Goal: Information Seeking & Learning: Learn about a topic

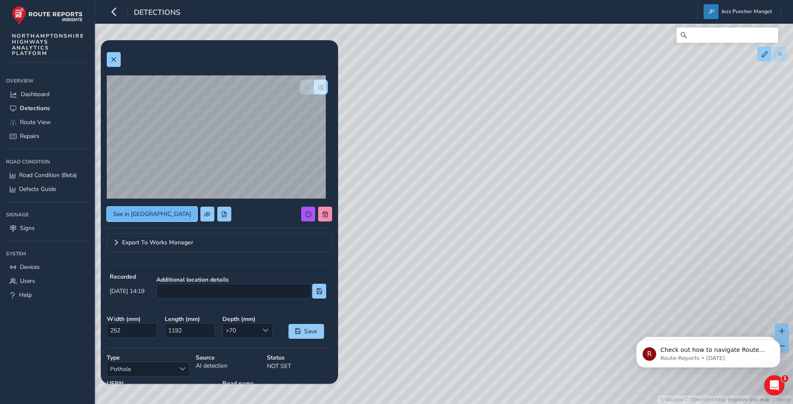
click at [133, 217] on span "See in Route View" at bounding box center [152, 214] width 78 height 8
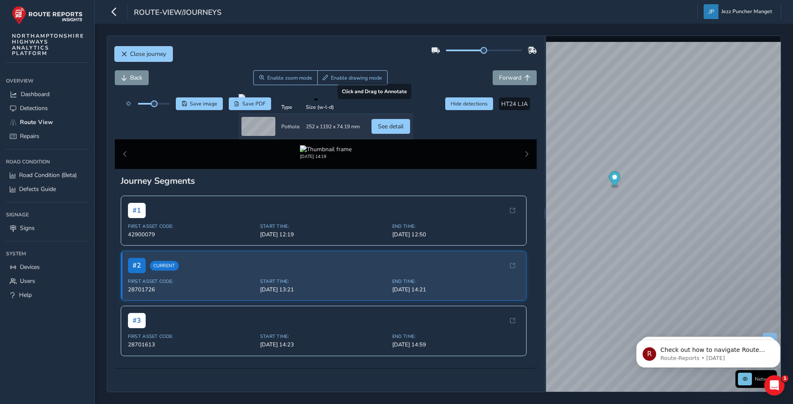
drag, startPoint x: 133, startPoint y: 53, endPoint x: 314, endPoint y: 250, distance: 267.8
click at [320, 252] on div "Close journey Back Enable zoom mode Enable drawing mode Forward Click and Drag …" at bounding box center [325, 214] width 437 height 356
click at [300, 101] on div at bounding box center [326, 97] width 175 height 7
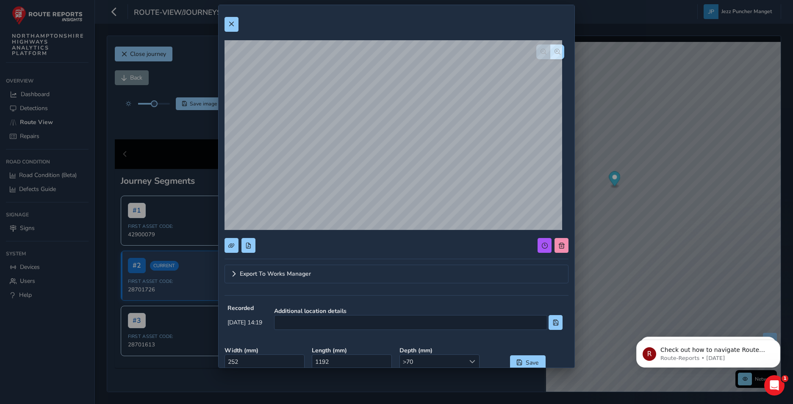
drag, startPoint x: 121, startPoint y: 104, endPoint x: 105, endPoint y: 113, distance: 18.4
click at [118, 107] on div "Export To Works Manager Recorded [DATE] 14:19 Additional location details Width…" at bounding box center [396, 202] width 793 height 404
click at [232, 22] on span at bounding box center [231, 24] width 6 height 6
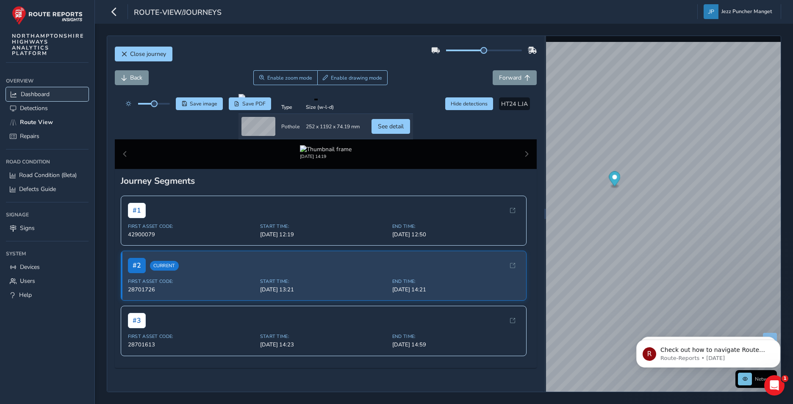
click at [53, 98] on link "Dashboard" at bounding box center [47, 94] width 83 height 14
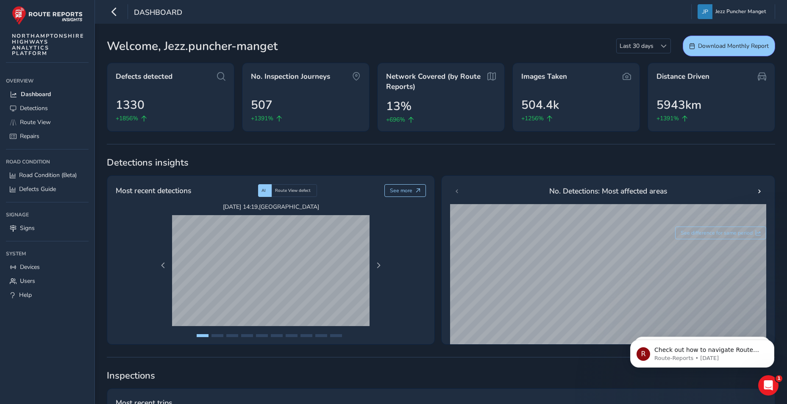
click at [147, 48] on span "Welcome, Jezz.puncher-manget" at bounding box center [192, 46] width 171 height 18
click at [746, 11] on span "Jezz Puncher Manget" at bounding box center [740, 11] width 50 height 15
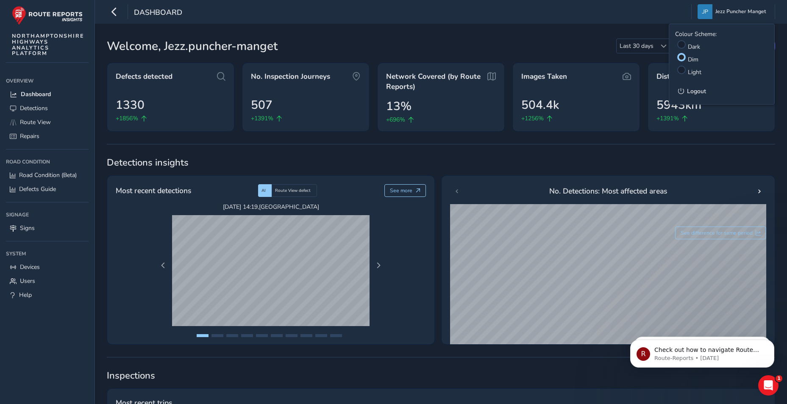
drag, startPoint x: 295, startPoint y: 46, endPoint x: 283, endPoint y: 47, distance: 11.9
click at [294, 46] on div "Welcome, Jezz.puncher-[PERSON_NAME] Last 30 days Last 30 days Download Monthly …" at bounding box center [441, 46] width 668 height 21
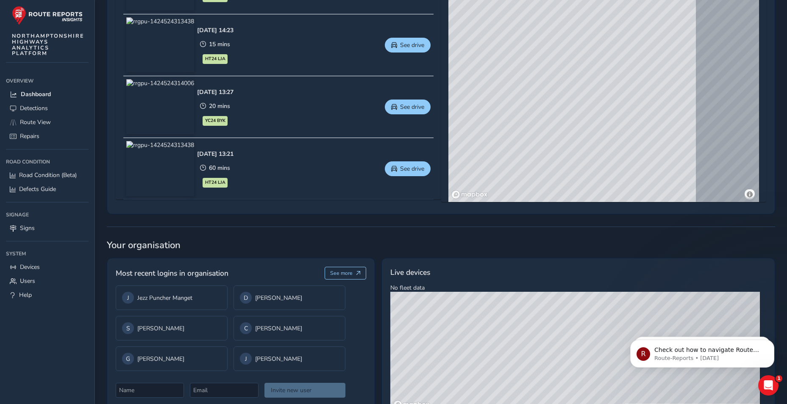
scroll to position [497, 0]
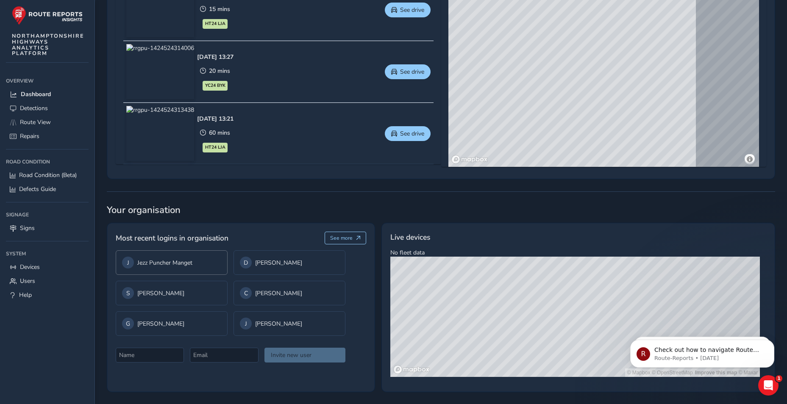
click at [148, 268] on div "J Jezz Puncher Manget" at bounding box center [171, 263] width 99 height 12
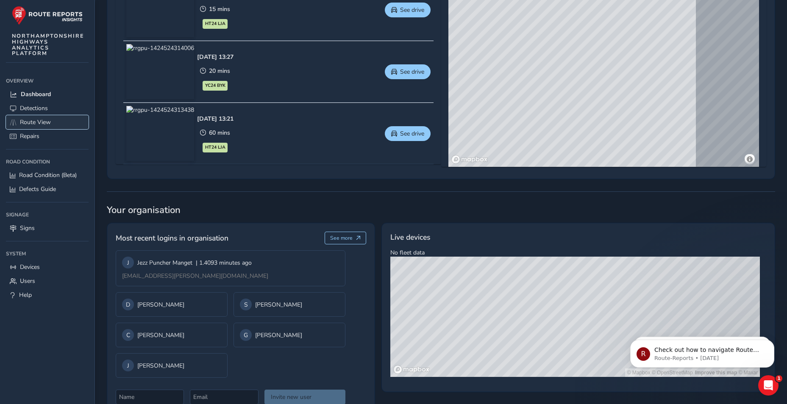
click at [40, 126] on span "Route View" at bounding box center [35, 122] width 31 height 8
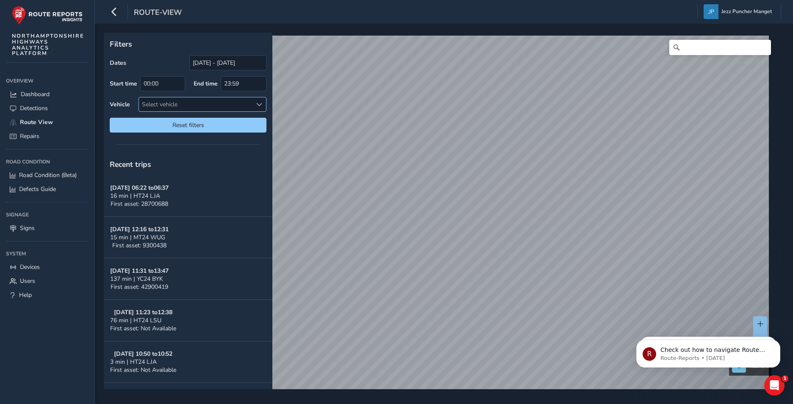
click at [216, 100] on div "Select vehicle" at bounding box center [195, 104] width 113 height 14
type input "h"
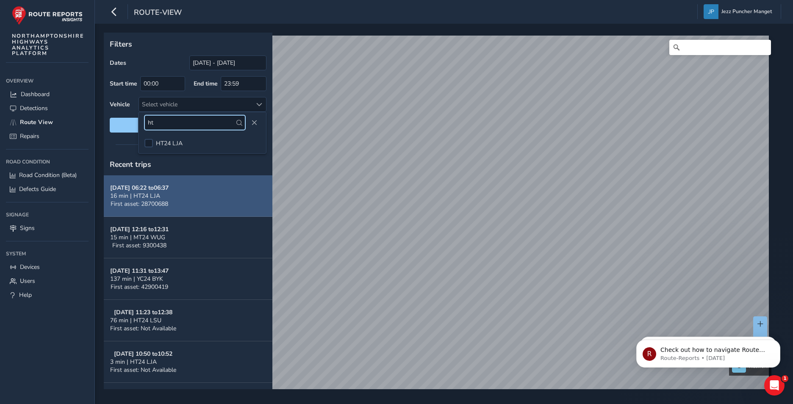
type input "ht"
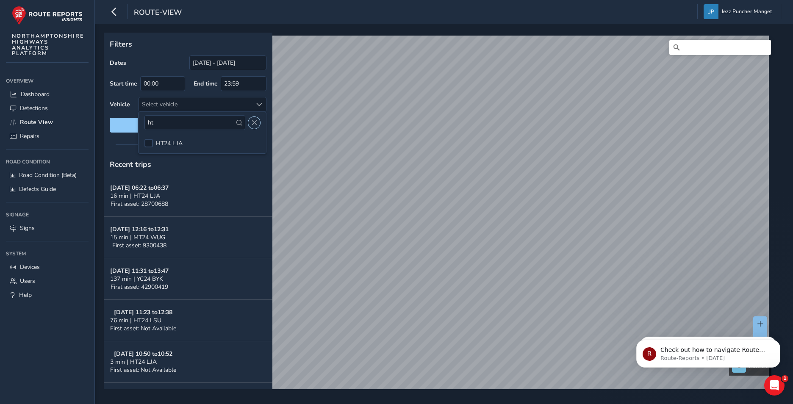
click at [256, 121] on span "Close" at bounding box center [254, 123] width 6 height 6
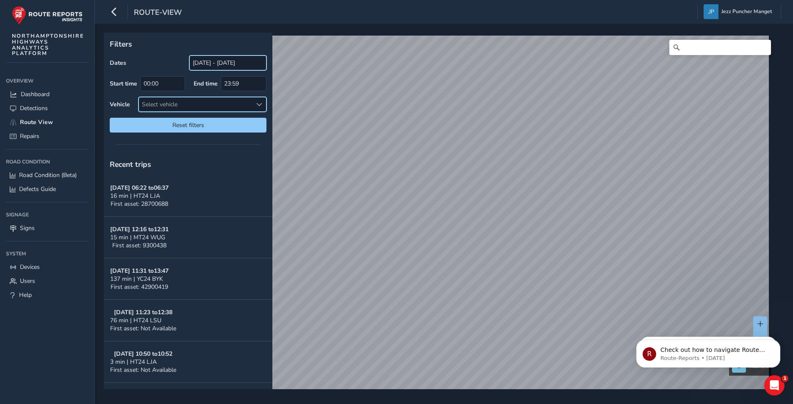
click at [221, 64] on input "[DATE] - [DATE]" at bounding box center [227, 63] width 77 height 15
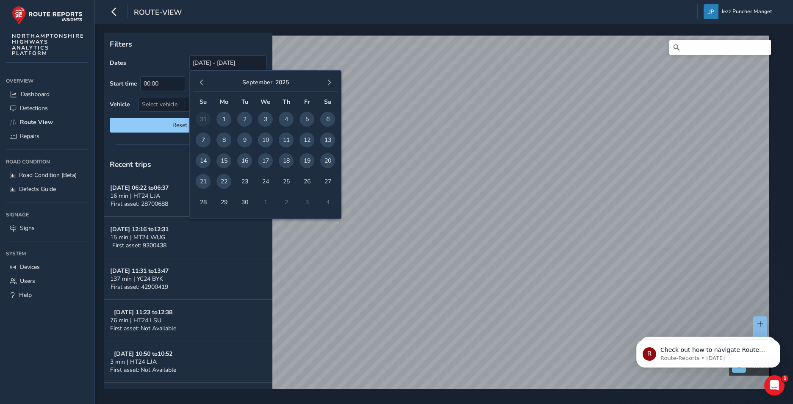
click at [218, 182] on span "22" at bounding box center [224, 181] width 15 height 15
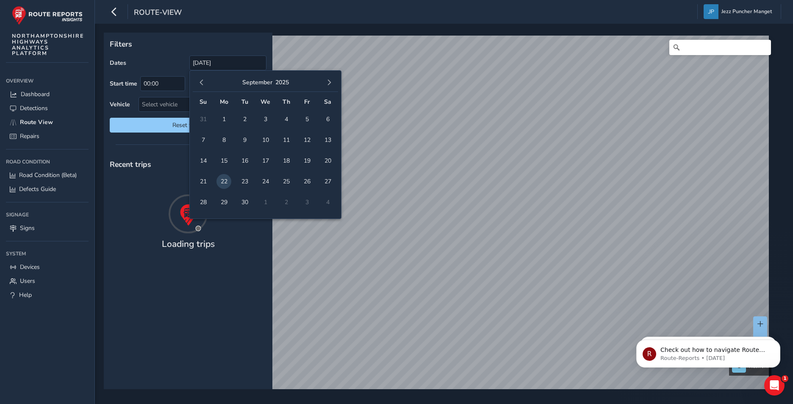
click at [219, 245] on div "Loading trips" at bounding box center [188, 247] width 169 height 17
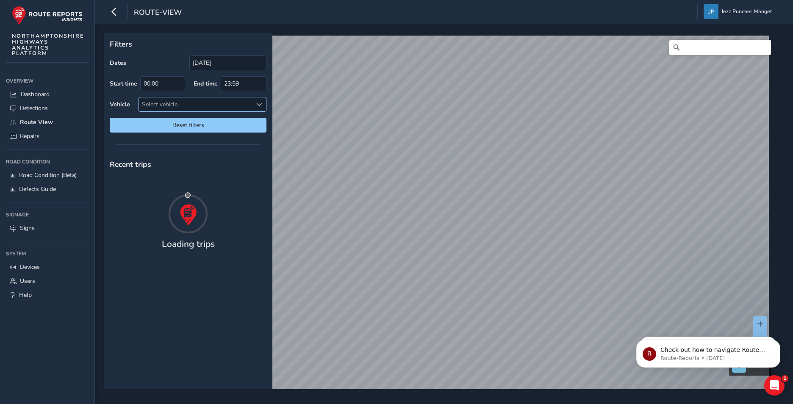
click at [230, 104] on div "Select vehicle" at bounding box center [195, 104] width 113 height 14
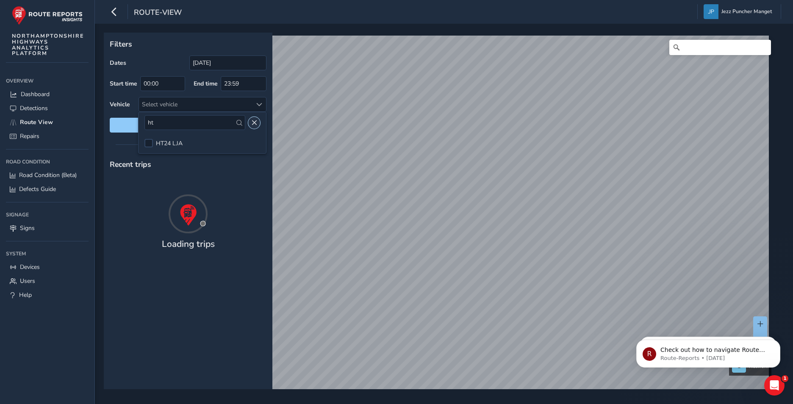
click at [253, 121] on span "Close" at bounding box center [254, 123] width 6 height 6
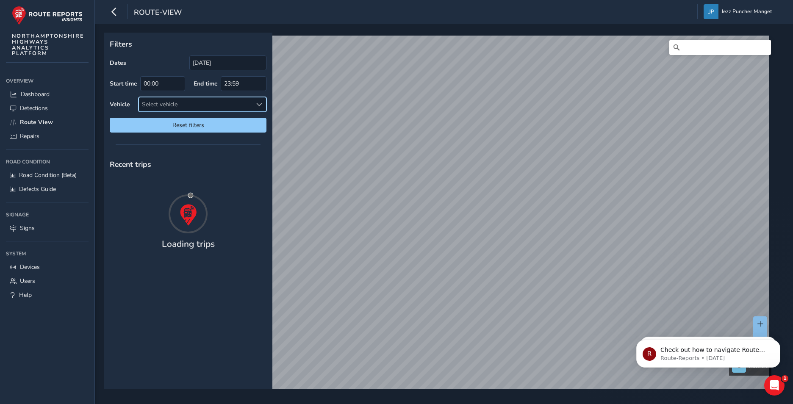
click at [190, 153] on div "Filters Dates [DATE] Start time 00:00 End time 23:59 Vehicle Select vehicle Res…" at bounding box center [188, 211] width 169 height 357
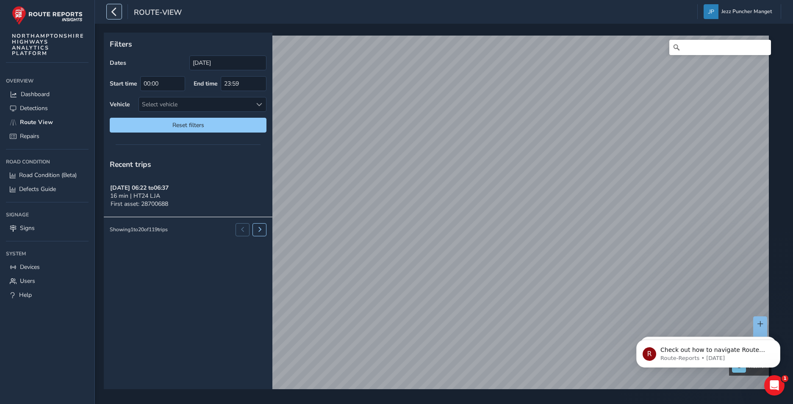
click at [112, 16] on icon "button" at bounding box center [114, 11] width 9 height 15
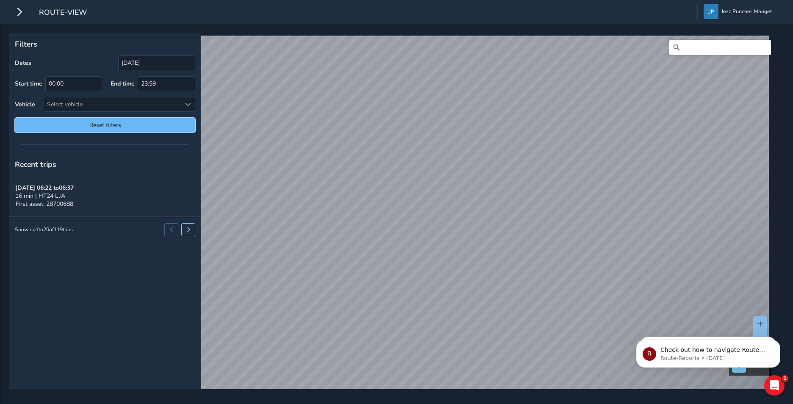
click at [155, 123] on span "Reset filters" at bounding box center [105, 125] width 168 height 8
type input "[DATE] - [DATE]"
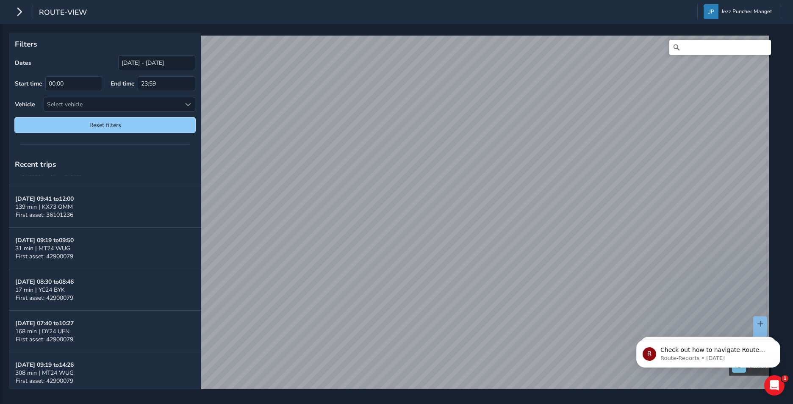
scroll to position [339, 0]
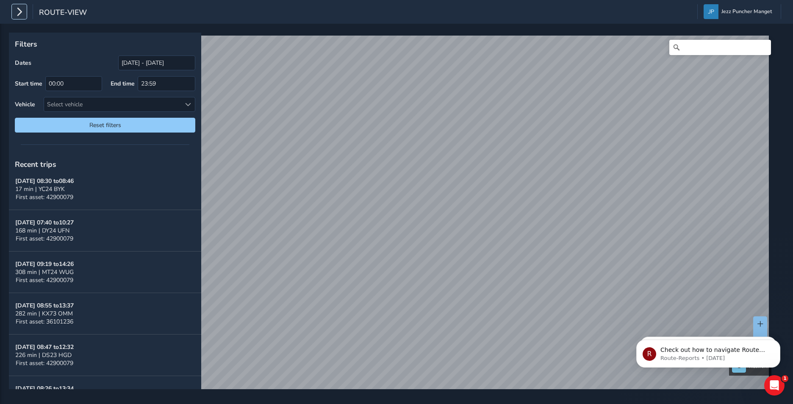
click at [20, 13] on icon "button" at bounding box center [19, 11] width 9 height 15
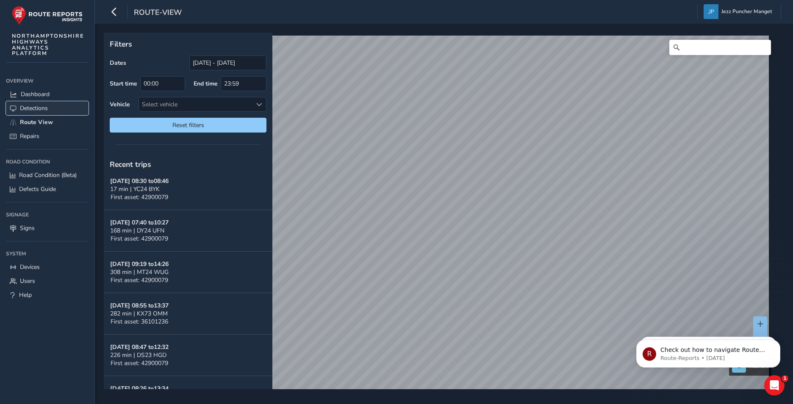
click at [45, 109] on span "Detections" at bounding box center [34, 108] width 28 height 8
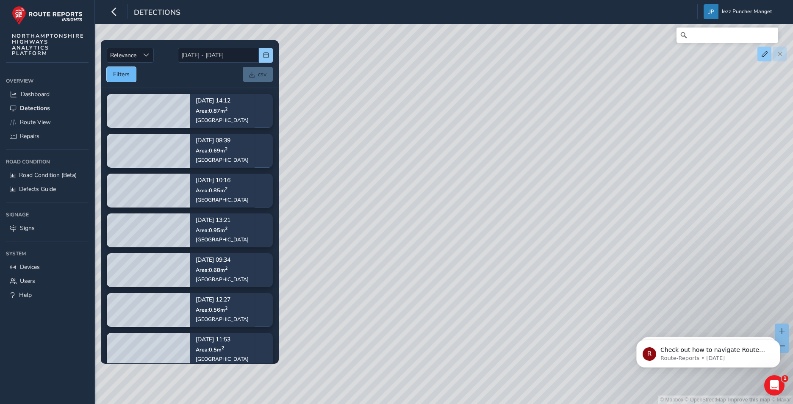
click at [134, 79] on button "Filters" at bounding box center [121, 74] width 29 height 15
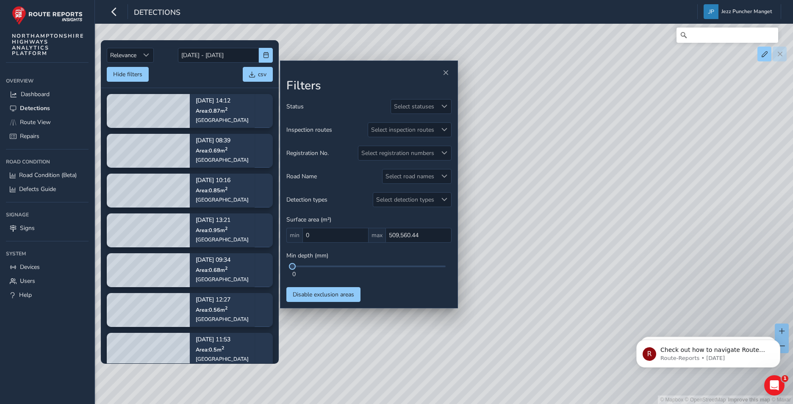
drag, startPoint x: 439, startPoint y: 313, endPoint x: 495, endPoint y: 279, distance: 66.1
click at [442, 311] on div "© Mapbox © OpenStreetMap Improve this map © Maxar" at bounding box center [396, 202] width 793 height 404
click at [445, 76] on span "Close" at bounding box center [446, 73] width 6 height 6
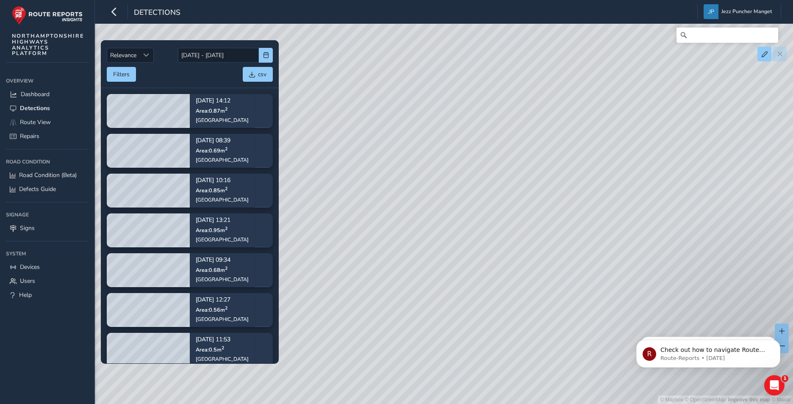
drag, startPoint x: 482, startPoint y: 205, endPoint x: 481, endPoint y: 213, distance: 8.1
click at [481, 213] on div "© Mapbox © OpenStreetMap Improve this map © Maxar" at bounding box center [396, 202] width 793 height 404
drag, startPoint x: 475, startPoint y: 207, endPoint x: 537, endPoint y: 147, distance: 86.0
click at [537, 147] on div "© Mapbox © OpenStreetMap Improve this map © Maxar" at bounding box center [396, 202] width 793 height 404
drag, startPoint x: 379, startPoint y: 329, endPoint x: 471, endPoint y: 252, distance: 119.7
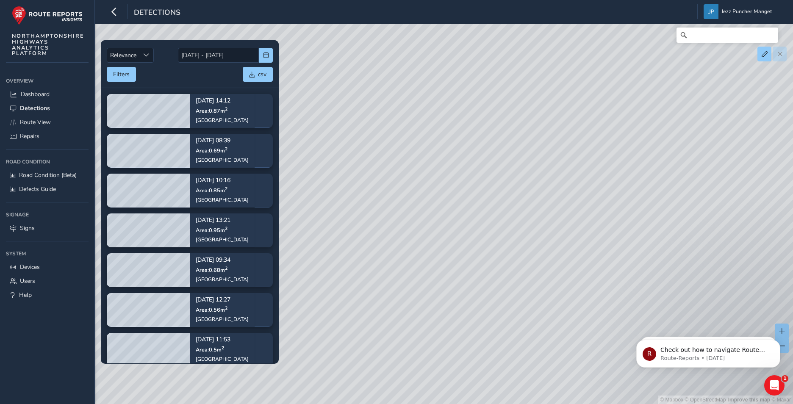
click at [471, 252] on div "© Mapbox © OpenStreetMap Improve this map © Maxar" at bounding box center [396, 202] width 793 height 404
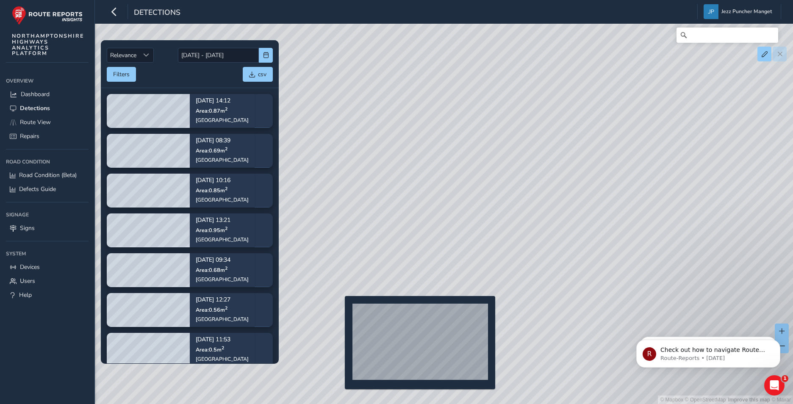
click at [340, 309] on div "© Mapbox © OpenStreetMap Improve this map © Maxar" at bounding box center [396, 202] width 793 height 404
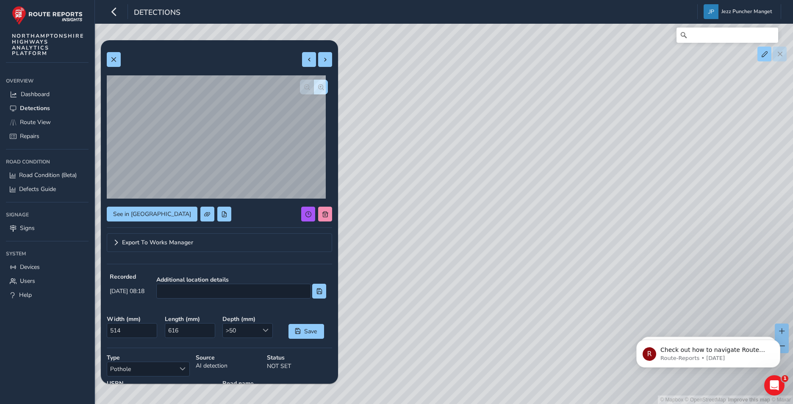
click at [443, 199] on div "© Mapbox © OpenStreetMap Improve this map © Maxar" at bounding box center [396, 202] width 793 height 404
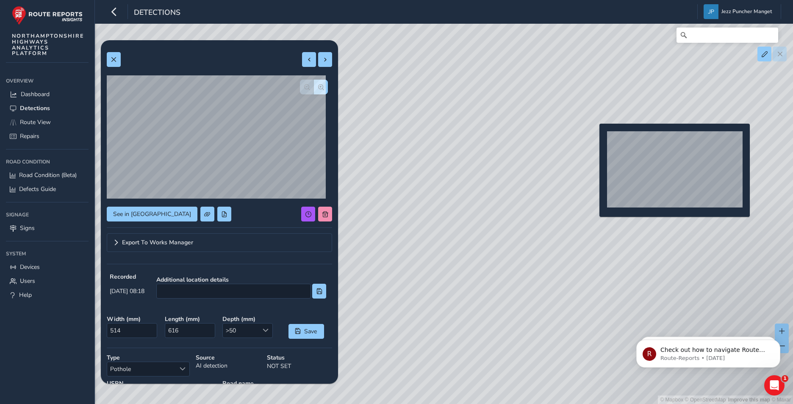
click at [595, 137] on div "© Mapbox © OpenStreetMap Improve this map © Maxar" at bounding box center [396, 202] width 793 height 404
type input "226"
type input "398"
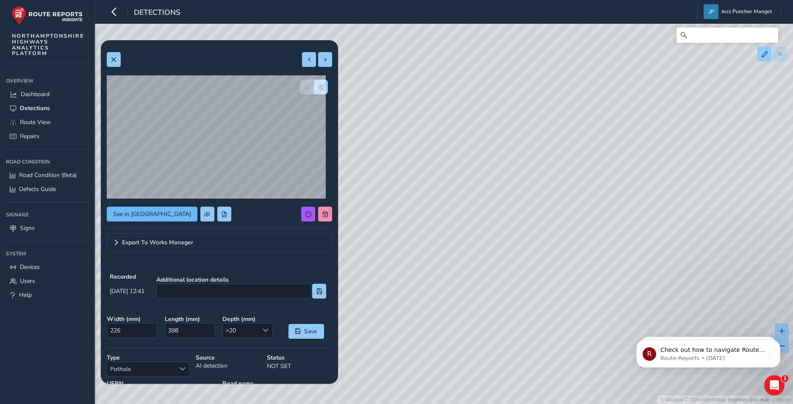
click at [135, 205] on div "See in Route View Export To Works Manager Recorded [DATE] 12:41 Additional loca…" at bounding box center [219, 253] width 225 height 415
click at [133, 210] on span "See in [GEOGRAPHIC_DATA]" at bounding box center [152, 214] width 78 height 8
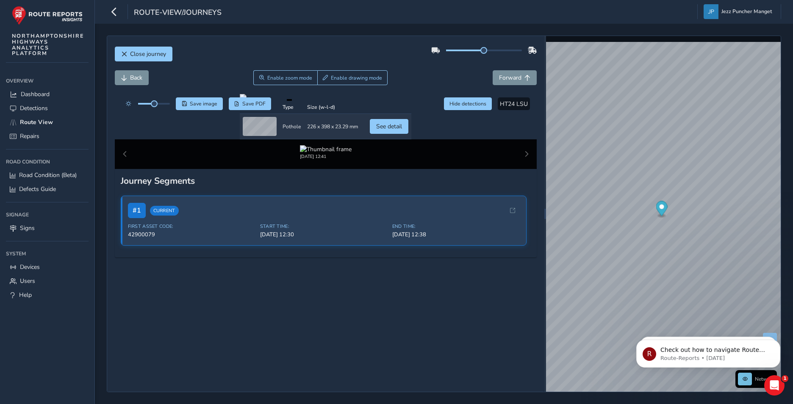
click at [505, 100] on span "HT24 LSU" at bounding box center [514, 104] width 28 height 8
click at [240, 101] on div at bounding box center [326, 97] width 172 height 7
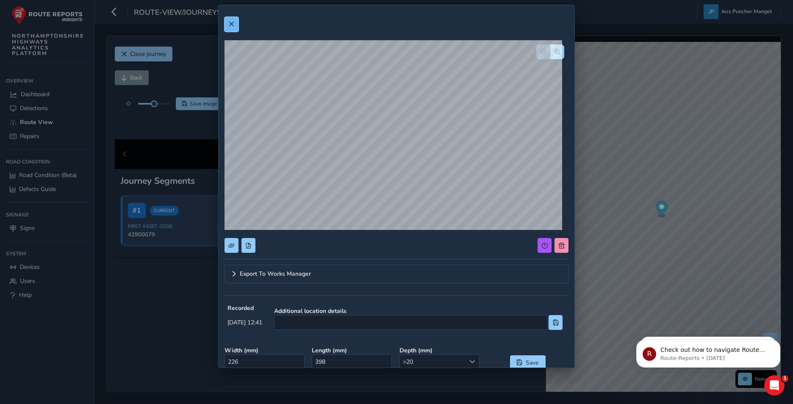
click at [230, 20] on button at bounding box center [232, 24] width 14 height 15
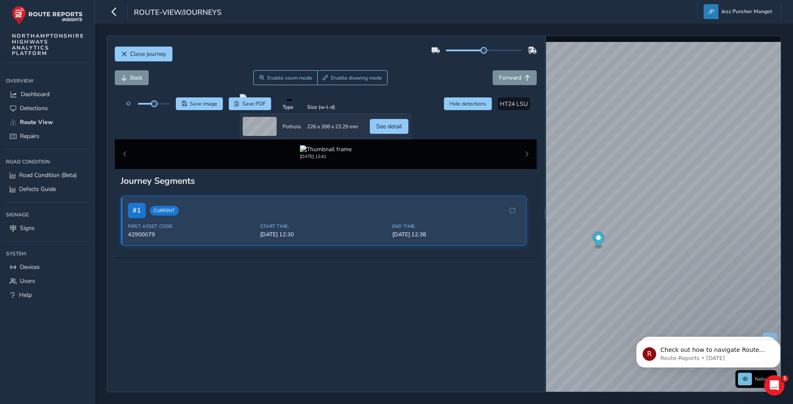
click at [542, 195] on div "Close journey Back Enable zoom mode Enable drawing mode Forward Click and Drag …" at bounding box center [444, 214] width 675 height 357
click at [539, 284] on div "Close journey Back Enable zoom mode Enable drawing mode Forward Click and Drag …" at bounding box center [444, 214] width 675 height 357
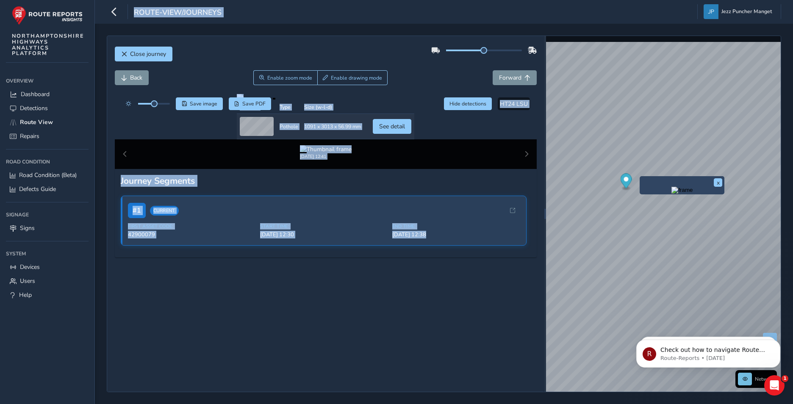
click at [674, 145] on div "x Network © Mapbox © OpenStreetMap Improve this map © Maxar" at bounding box center [663, 214] width 235 height 356
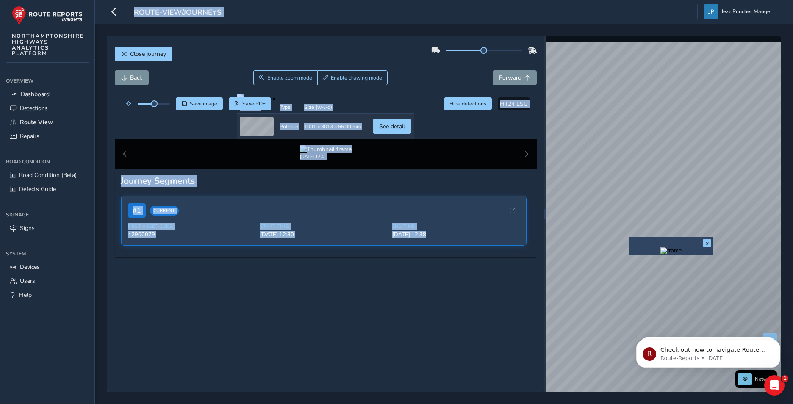
click at [631, 237] on div "x" at bounding box center [671, 246] width 85 height 18
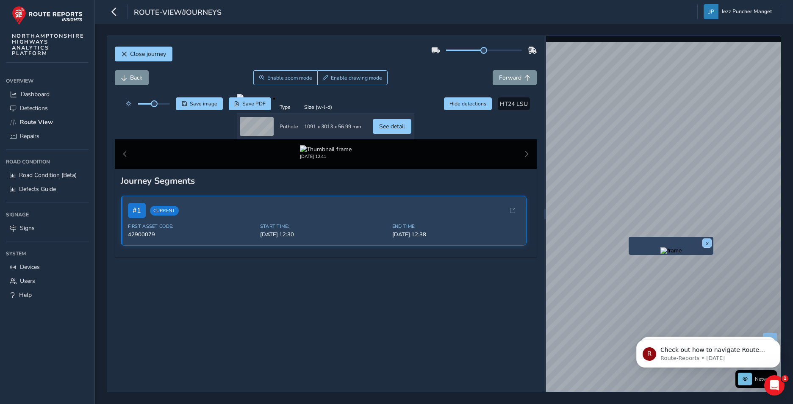
click at [703, 245] on div "x" at bounding box center [671, 246] width 81 height 14
click at [712, 243] on div "x" at bounding box center [671, 246] width 85 height 18
click at [707, 242] on button "x" at bounding box center [707, 243] width 8 height 8
click at [38, 102] on link "Detections" at bounding box center [47, 108] width 83 height 14
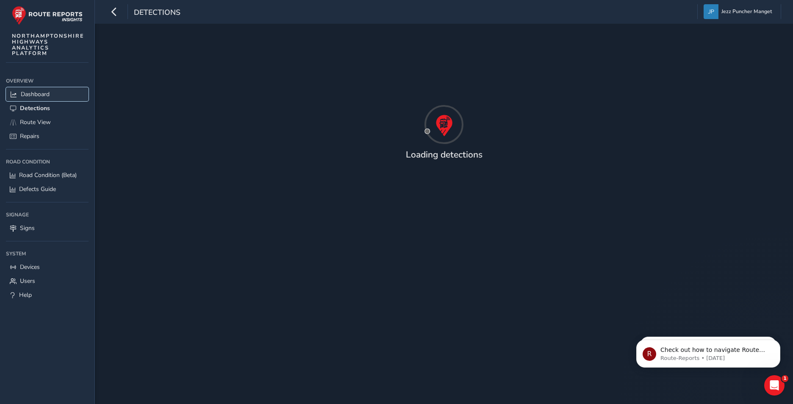
click at [50, 95] on link "Dashboard" at bounding box center [47, 94] width 83 height 14
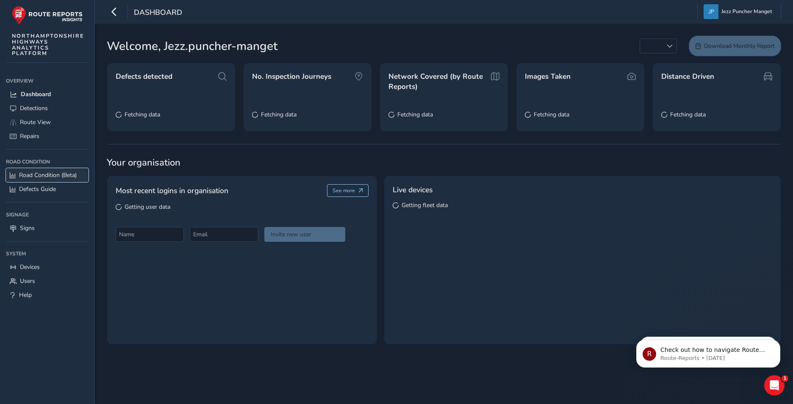
click at [39, 172] on span "Road Condition (Beta)" at bounding box center [48, 175] width 58 height 8
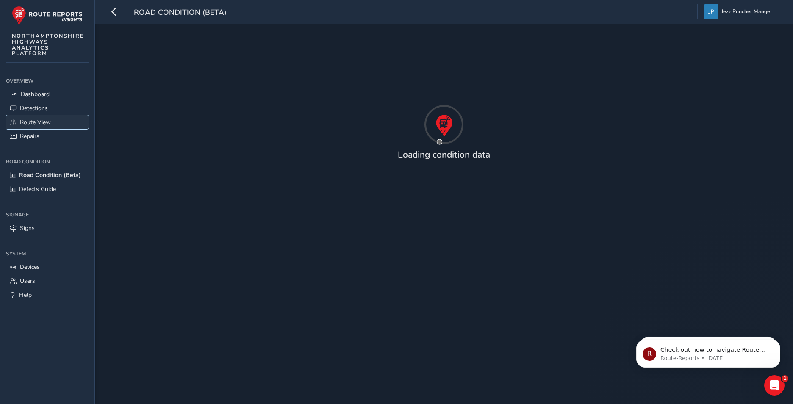
click at [56, 122] on link "Route View" at bounding box center [47, 122] width 83 height 14
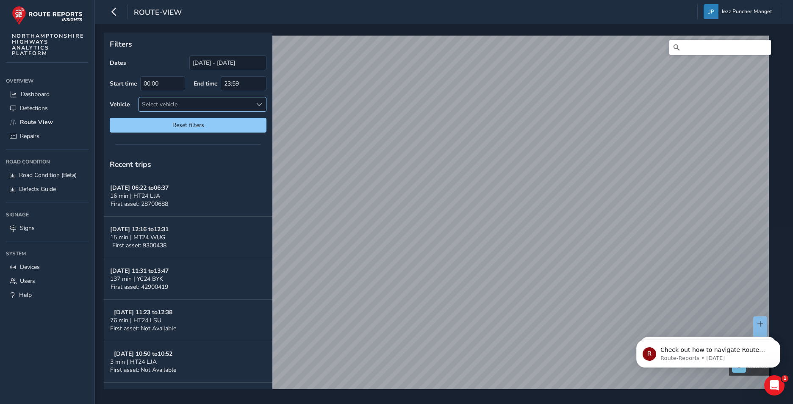
click at [183, 102] on div "Select vehicle" at bounding box center [195, 104] width 113 height 14
click at [234, 127] on input "ht24 lsu" at bounding box center [194, 122] width 101 height 15
click at [238, 127] on input "ht24 lsu" at bounding box center [194, 122] width 101 height 15
click at [239, 126] on input "ht24 lsu" at bounding box center [194, 122] width 101 height 15
type input "ht24 lsu"
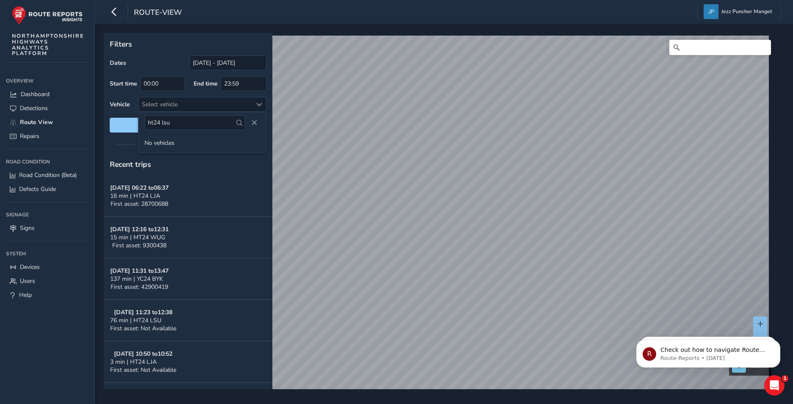
click at [241, 124] on span at bounding box center [239, 123] width 6 height 6
click at [120, 110] on div "Vehicle Select vehicle" at bounding box center [188, 104] width 157 height 15
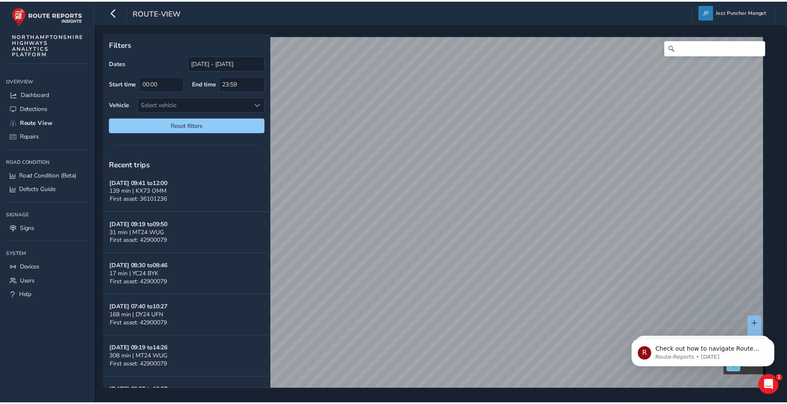
scroll to position [642, 0]
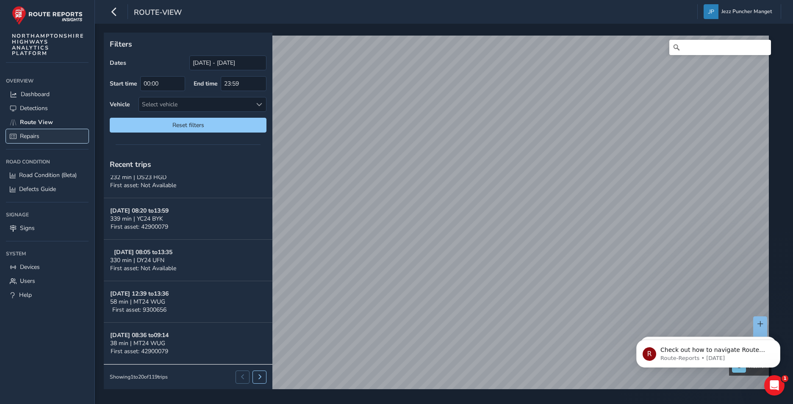
click at [19, 133] on link "Repairs" at bounding box center [47, 136] width 83 height 14
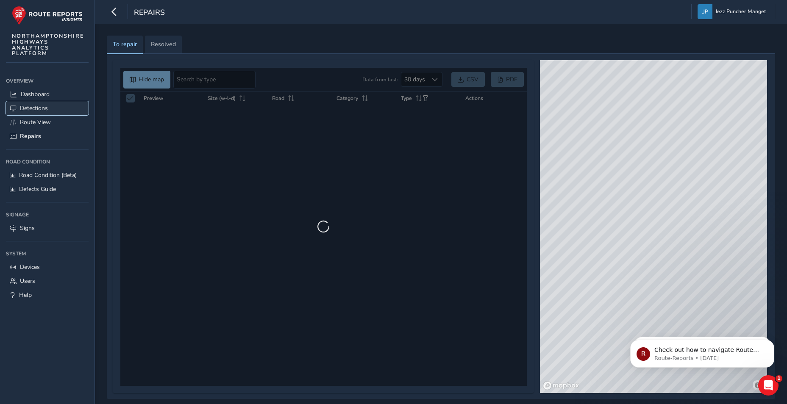
click at [34, 105] on span "Detections" at bounding box center [34, 108] width 28 height 8
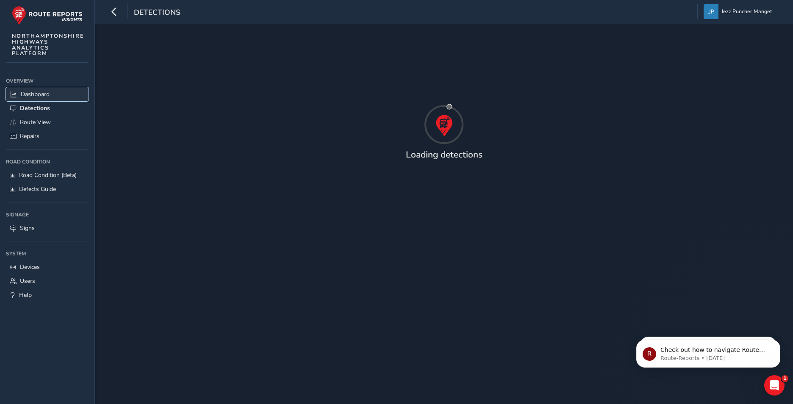
click at [52, 91] on link "Dashboard" at bounding box center [47, 94] width 83 height 14
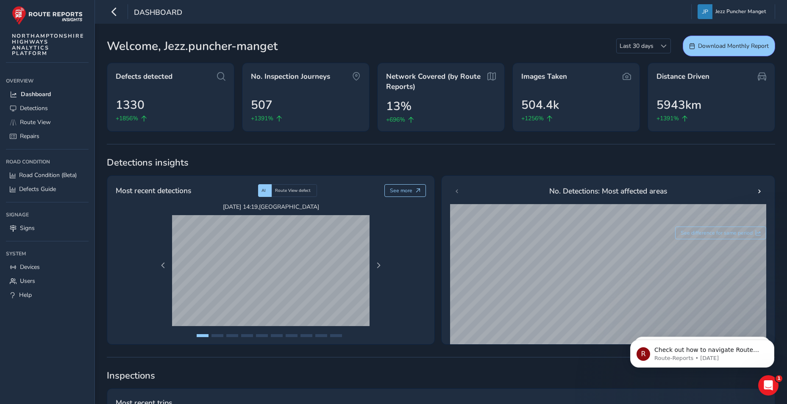
click at [385, 266] on div "Sep 19 2025, 14:19 , RYELAND ROAD Sep 19 2025, 14:56 , COTSWOLD AVENUE Sep 19 2…" at bounding box center [270, 265] width 233 height 125
click at [383, 268] on button "Next Page" at bounding box center [378, 266] width 12 height 12
click at [382, 268] on button "Next Page" at bounding box center [378, 266] width 12 height 12
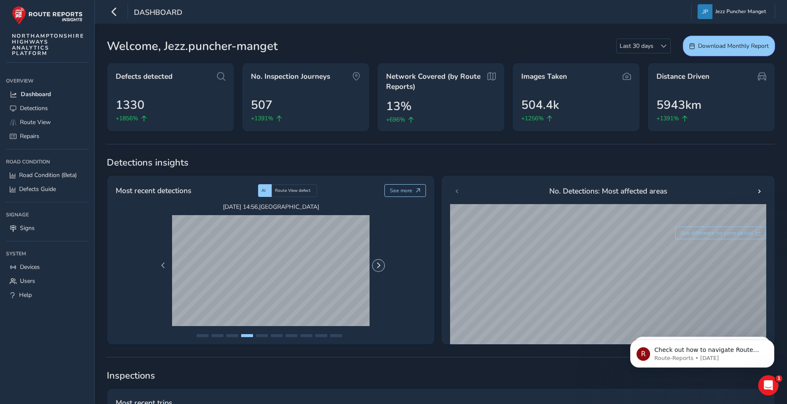
click at [383, 268] on button "Next Page" at bounding box center [378, 266] width 12 height 12
click at [382, 268] on button "Next Page" at bounding box center [378, 266] width 12 height 12
click at [378, 267] on span "Next Page" at bounding box center [378, 266] width 6 height 6
click at [374, 267] on button "Next Page" at bounding box center [378, 266] width 12 height 12
click at [375, 267] on button "Next Page" at bounding box center [378, 266] width 12 height 12
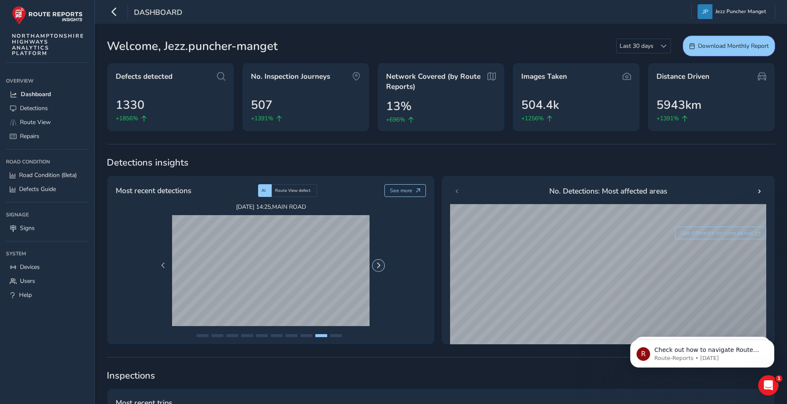
click at [375, 267] on button "Next Page" at bounding box center [378, 266] width 12 height 12
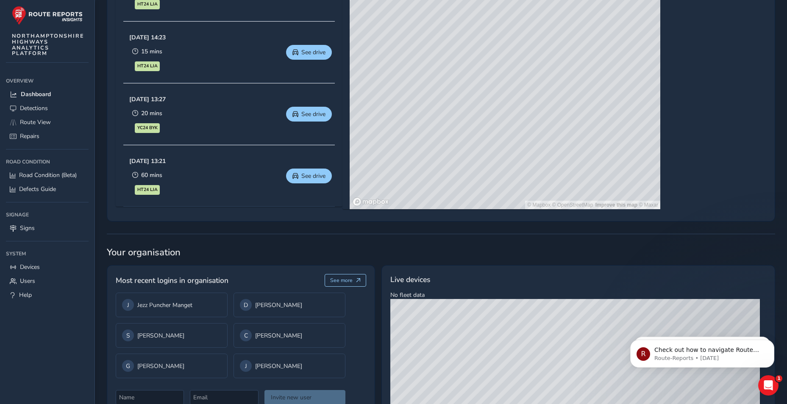
scroll to position [286, 0]
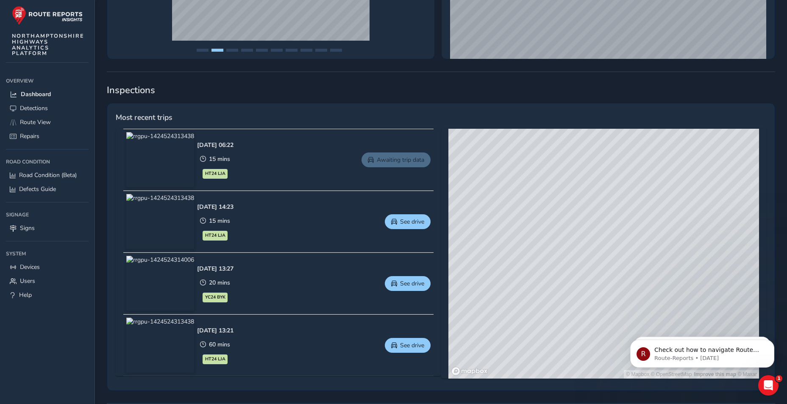
drag, startPoint x: 569, startPoint y: 296, endPoint x: 646, endPoint y: 217, distance: 110.0
click at [646, 219] on div "© Mapbox © OpenStreetMap Improve this map © Maxar" at bounding box center [603, 254] width 311 height 250
